Goal: Check status

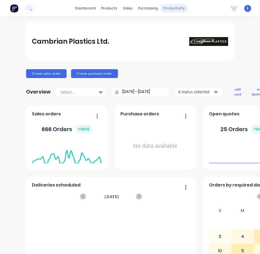
click at [167, 9] on div "productivity" at bounding box center [173, 8] width 27 height 8
click at [167, 6] on div "productivity" at bounding box center [173, 8] width 27 height 8
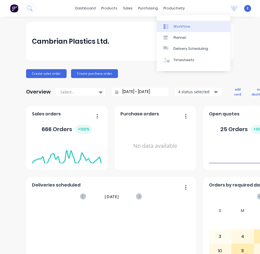
click at [179, 29] on link "Workflow" at bounding box center [193, 26] width 73 height 11
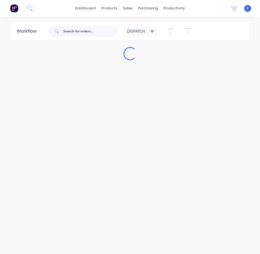
click at [105, 31] on input "text" at bounding box center [90, 31] width 55 height 11
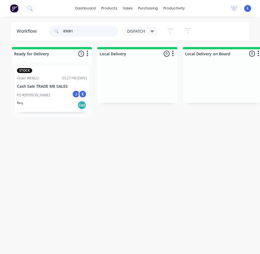
type input "85081"
click at [68, 106] on div "Req. Del" at bounding box center [52, 105] width 70 height 9
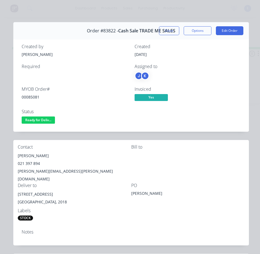
click at [34, 96] on div "00085081" at bounding box center [75, 97] width 106 height 6
click at [33, 97] on div "00085081" at bounding box center [75, 97] width 106 height 6
copy div "00085081"
click at [39, 154] on div "[PERSON_NAME]" at bounding box center [74, 156] width 113 height 8
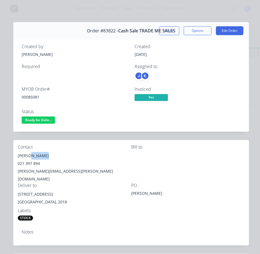
click at [39, 154] on div "[PERSON_NAME]" at bounding box center [74, 156] width 113 height 8
copy div "[PERSON_NAME]"
click at [27, 162] on div "021 397 894" at bounding box center [74, 164] width 113 height 8
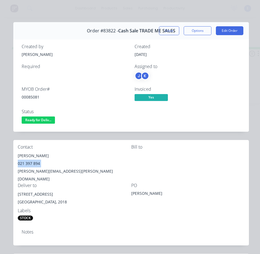
click at [27, 162] on div "021 397 894" at bounding box center [74, 164] width 113 height 8
copy div "021 397 894"
click at [47, 170] on div "[PERSON_NAME][EMAIL_ADDRESS][PERSON_NAME][DOMAIN_NAME]" at bounding box center [74, 176] width 113 height 16
click at [47, 169] on div "[PERSON_NAME][EMAIL_ADDRESS][PERSON_NAME][DOMAIN_NAME]" at bounding box center [74, 176] width 113 height 16
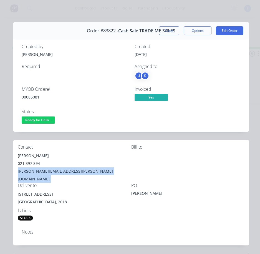
click at [47, 169] on div "[PERSON_NAME][EMAIL_ADDRESS][PERSON_NAME][DOMAIN_NAME]" at bounding box center [74, 176] width 113 height 16
copy div "[PERSON_NAME][EMAIL_ADDRESS][PERSON_NAME][DOMAIN_NAME]"
drag, startPoint x: 47, startPoint y: 187, endPoint x: 16, endPoint y: 187, distance: 31.6
click at [16, 187] on div "Contact [PERSON_NAME] [PHONE_NUMBER] [PERSON_NAME][EMAIL_ADDRESS][PERSON_NAME][…" at bounding box center [130, 182] width 235 height 85
copy div "[STREET_ADDRESS]"
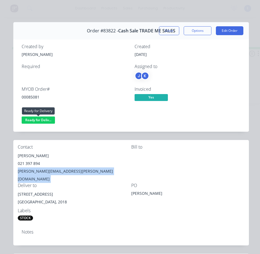
click at [38, 118] on span "Ready for Deliv..." at bounding box center [38, 120] width 33 height 7
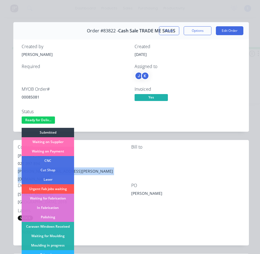
scroll to position [55, 0]
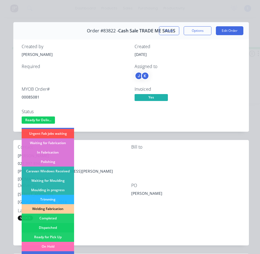
click at [55, 228] on div "Dispatched" at bounding box center [48, 227] width 52 height 9
